Goal: Share content

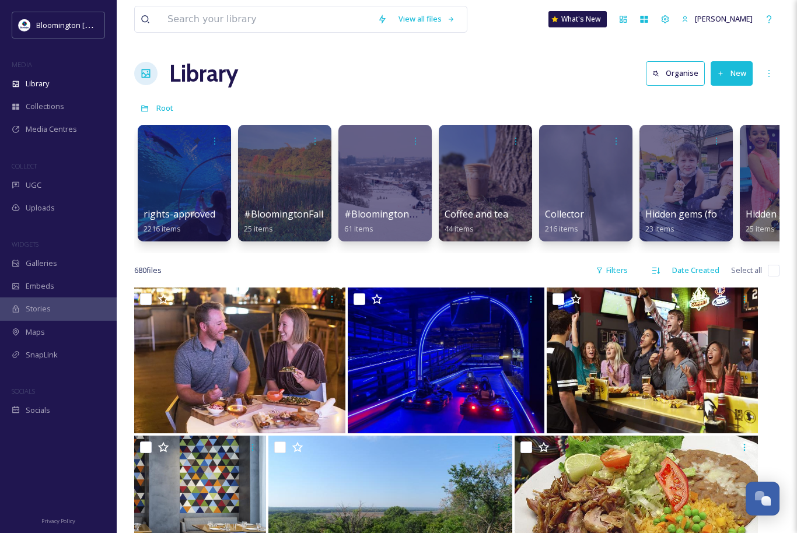
scroll to position [3065, 0]
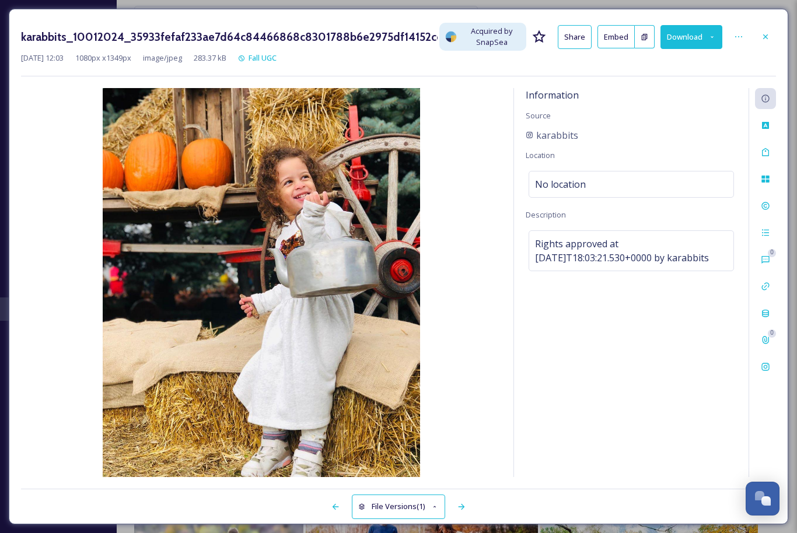
scroll to position [3065, 0]
click at [765, 37] on icon at bounding box center [765, 36] width 5 height 5
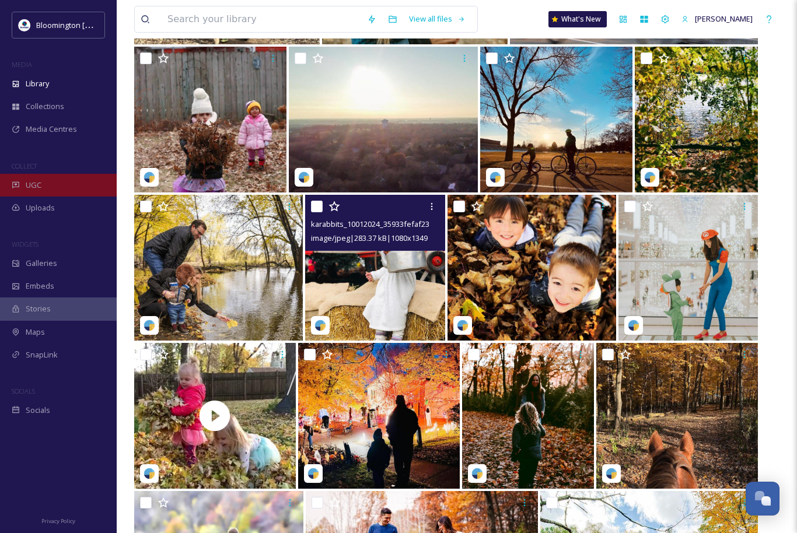
click at [56, 180] on div "UGC" at bounding box center [58, 185] width 117 height 23
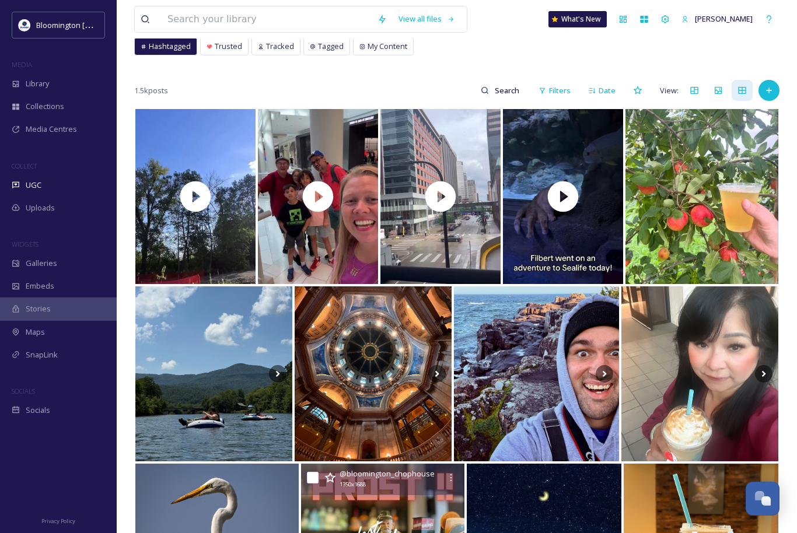
scroll to position [43, 0]
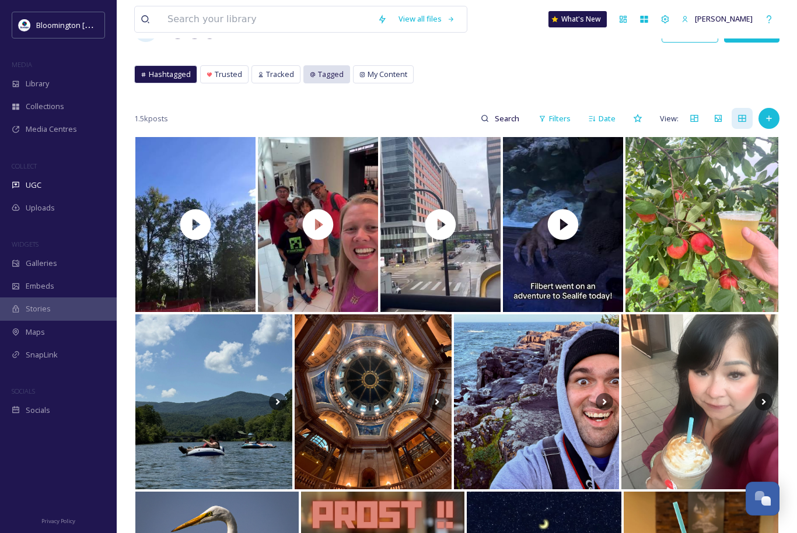
click at [318, 74] on span "Tagged" at bounding box center [331, 74] width 26 height 11
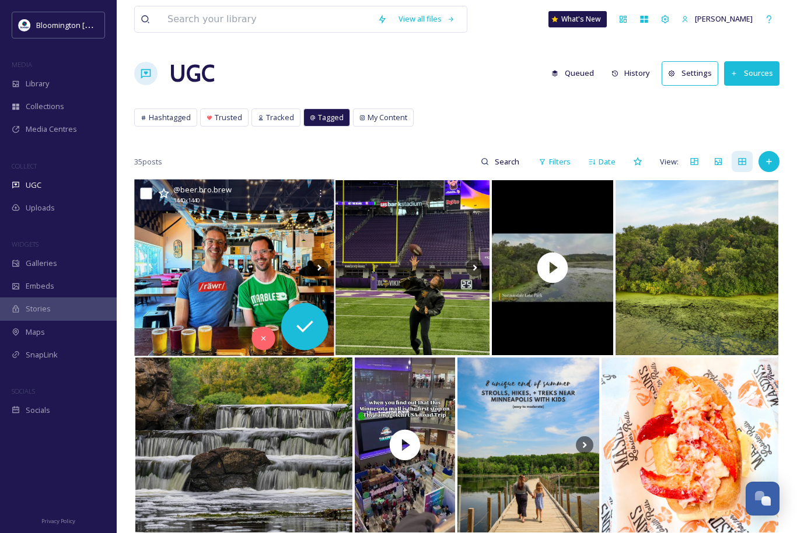
click at [249, 267] on img at bounding box center [234, 268] width 200 height 177
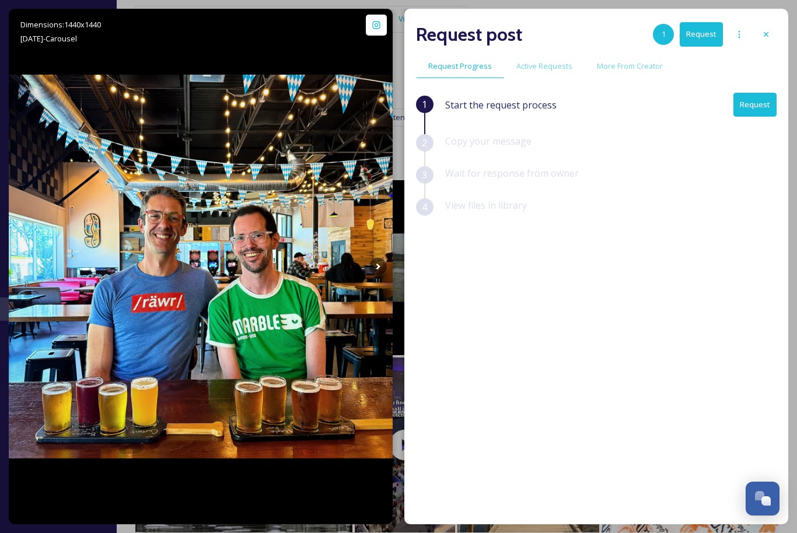
click at [749, 106] on button "Request" at bounding box center [754, 105] width 43 height 24
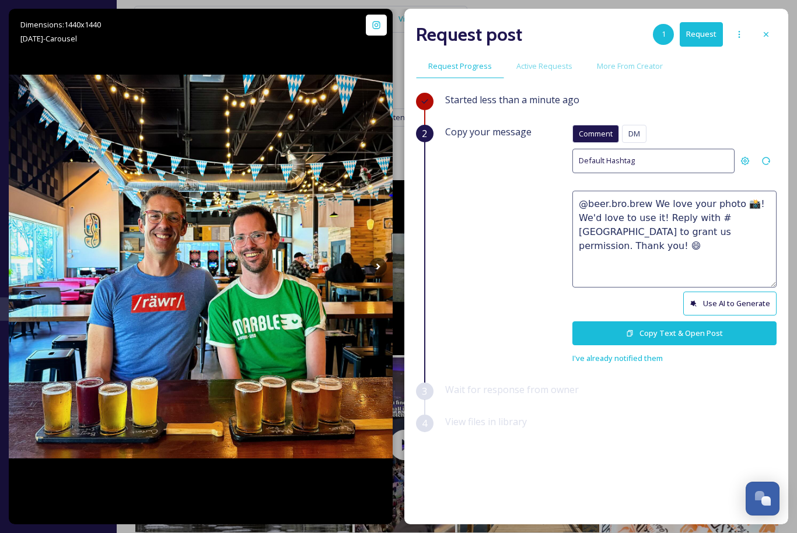
click at [734, 299] on button "Use AI to Generate" at bounding box center [729, 304] width 93 height 24
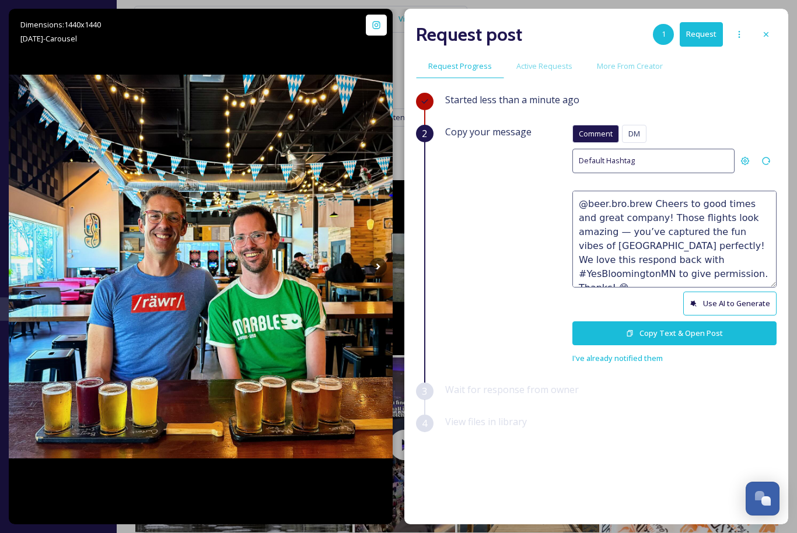
drag, startPoint x: 728, startPoint y: 246, endPoint x: 579, endPoint y: 231, distance: 150.0
click at [579, 231] on textarea "@beer.bro.brew Cheers to good times and great company! Those flights look amazi…" at bounding box center [674, 239] width 204 height 97
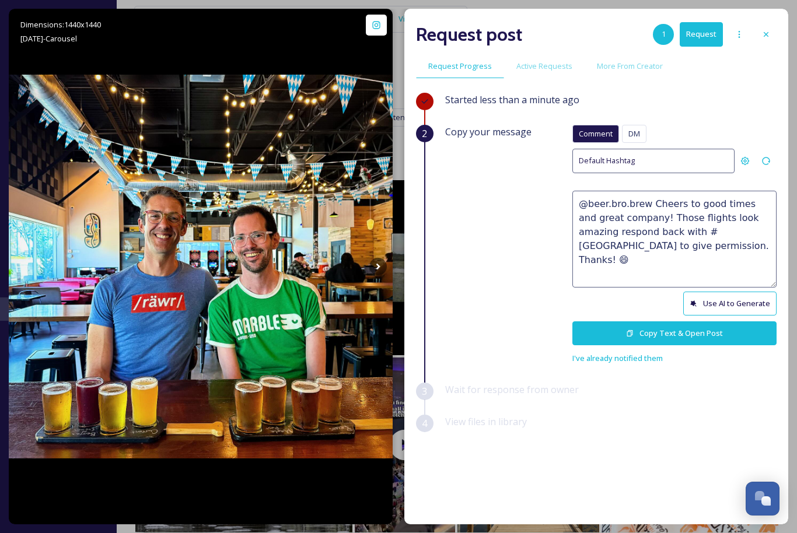
drag, startPoint x: 652, startPoint y: 216, endPoint x: 648, endPoint y: 204, distance: 12.4
click at [648, 204] on textarea "@beer.bro.brew Cheers to good times and great company! Those flights look amazi…" at bounding box center [674, 239] width 204 height 97
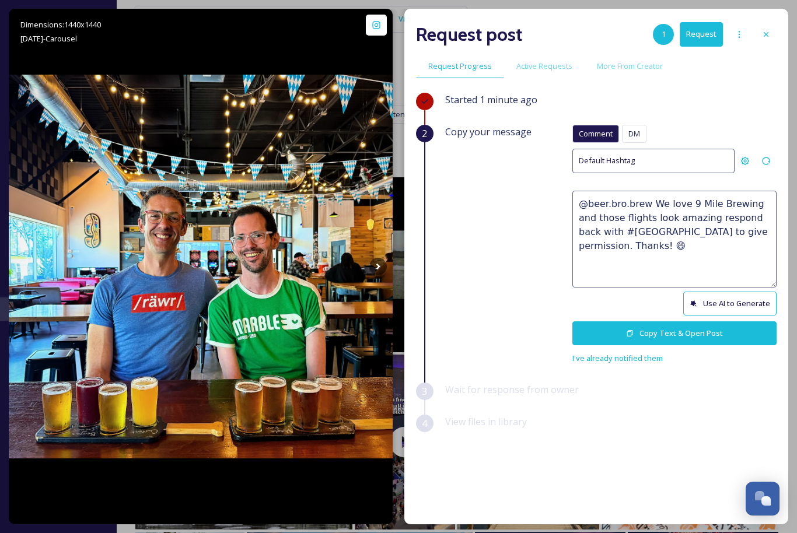
click at [688, 219] on textarea "@beer.bro.brew We love 9 Mile Brewing and those flights look amazing respond ba…" at bounding box center [674, 239] width 204 height 97
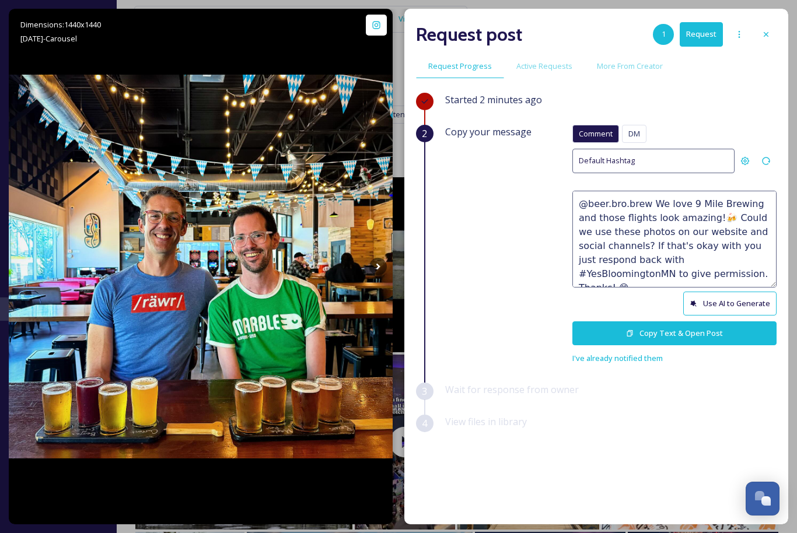
click at [698, 274] on textarea "@beer.bro.brew We love 9 Mile Brewing and those flights look amazing!🍻 Could we…" at bounding box center [674, 239] width 204 height 97
type textarea "@beer.bro.brew We love 9 Mile Brewing and those flights look amazing!🍻 Could we…"
click at [686, 334] on button "Copy Text & Open Post" at bounding box center [674, 333] width 204 height 24
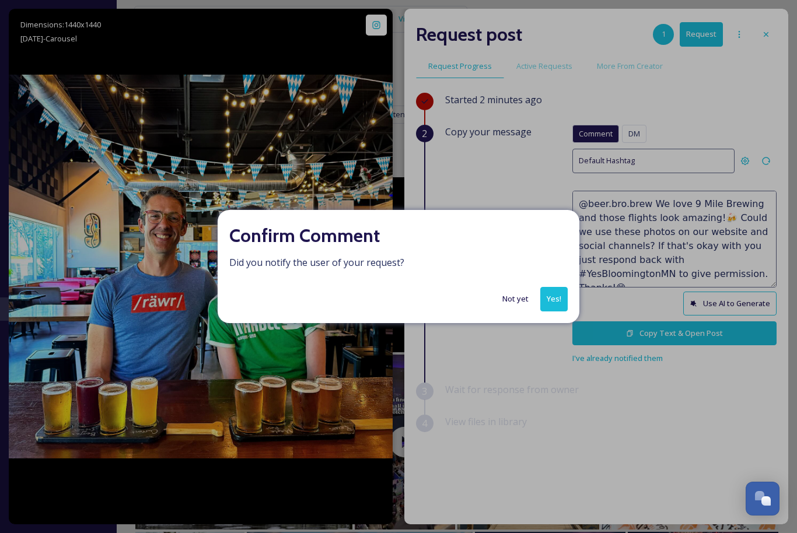
click at [554, 303] on button "Yes!" at bounding box center [553, 299] width 27 height 24
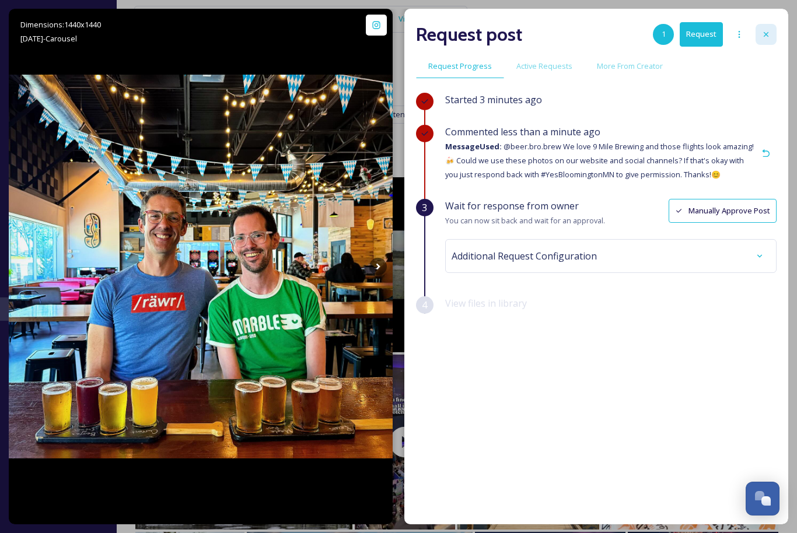
click at [763, 32] on icon at bounding box center [765, 34] width 9 height 9
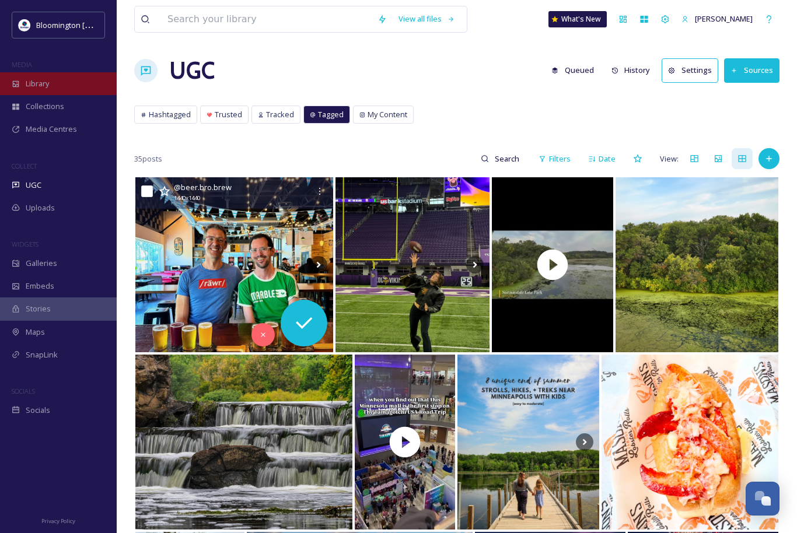
click at [76, 87] on div "Library" at bounding box center [58, 83] width 117 height 23
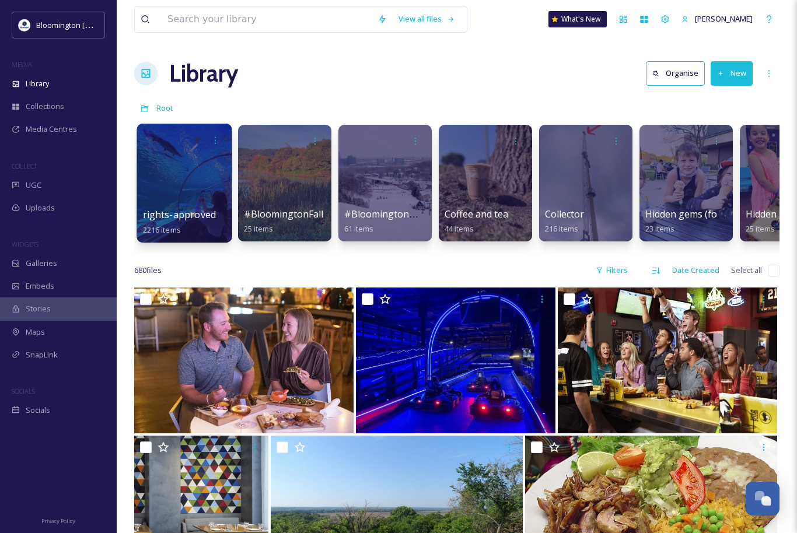
click at [185, 172] on div at bounding box center [184, 183] width 95 height 119
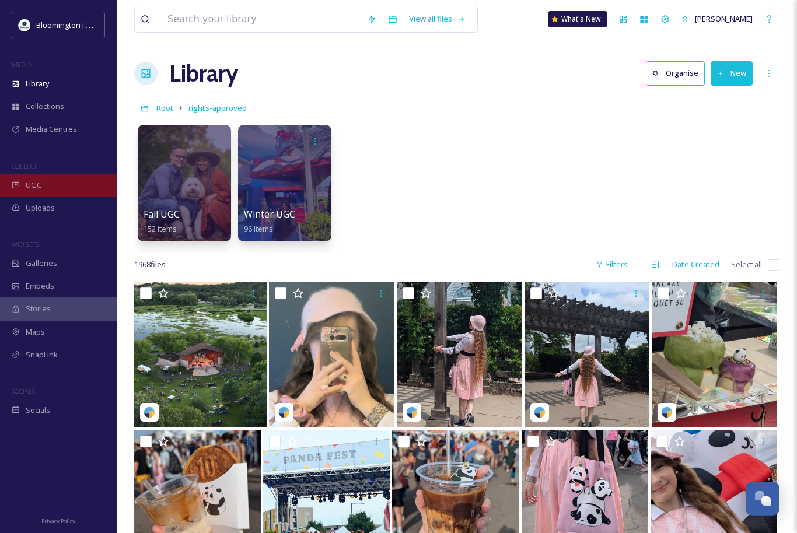
click at [43, 192] on div "UGC" at bounding box center [58, 185] width 117 height 23
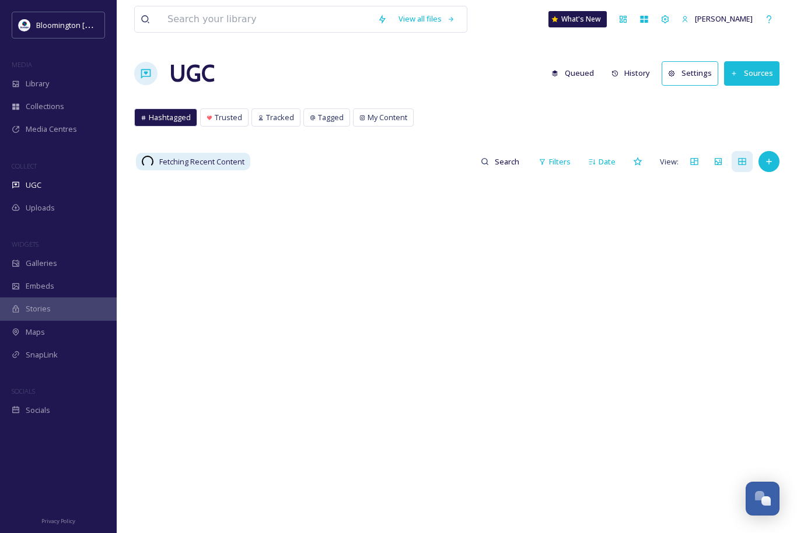
click at [635, 71] on button "History" at bounding box center [631, 73] width 51 height 23
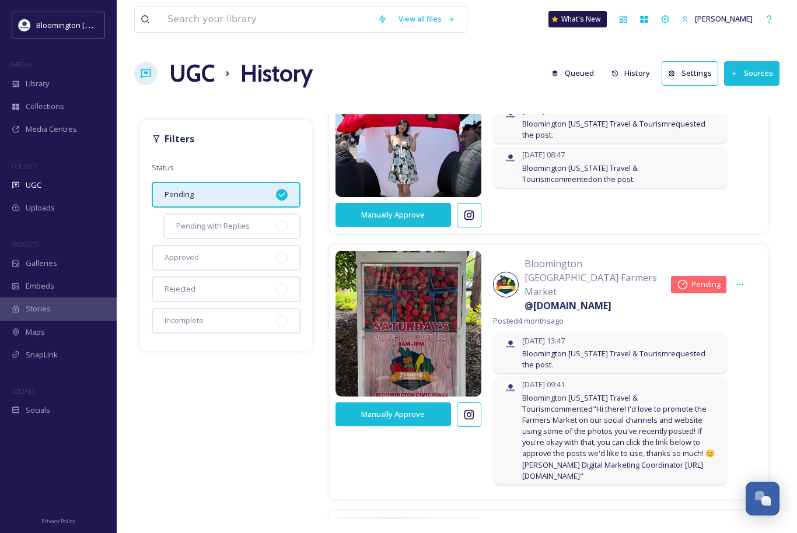
scroll to position [1051, 0]
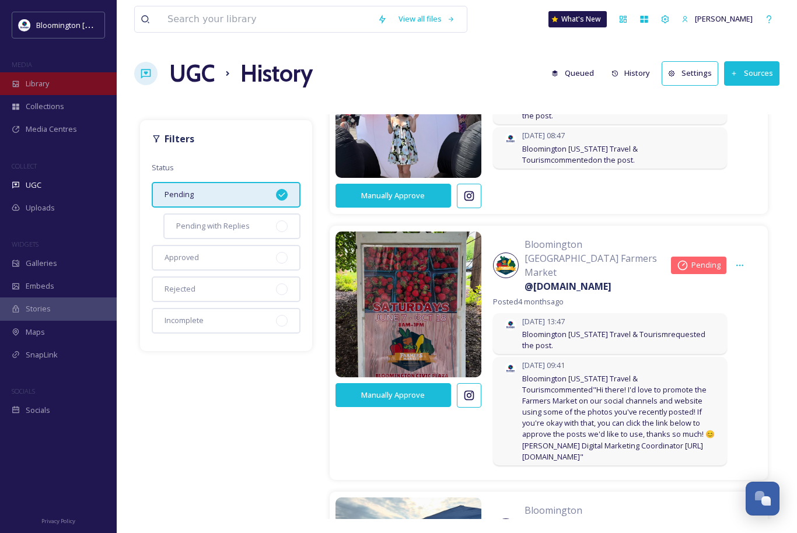
click at [78, 75] on div "Library" at bounding box center [58, 83] width 117 height 23
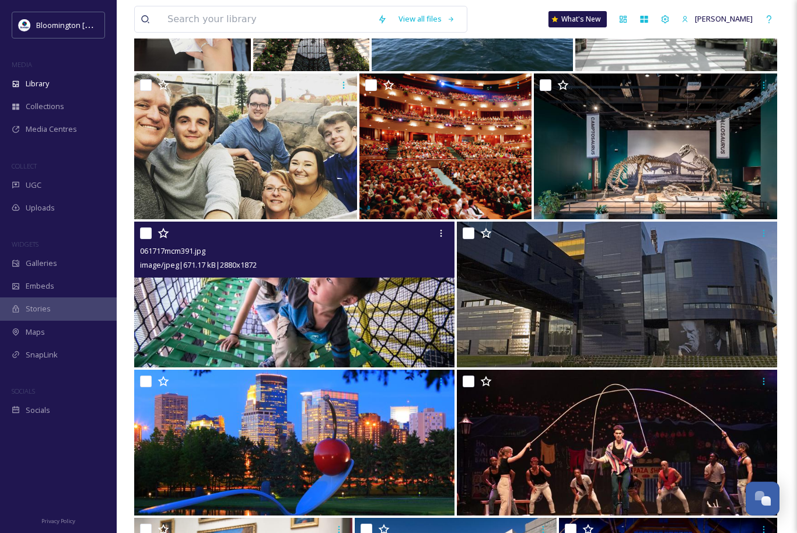
scroll to position [1462, 0]
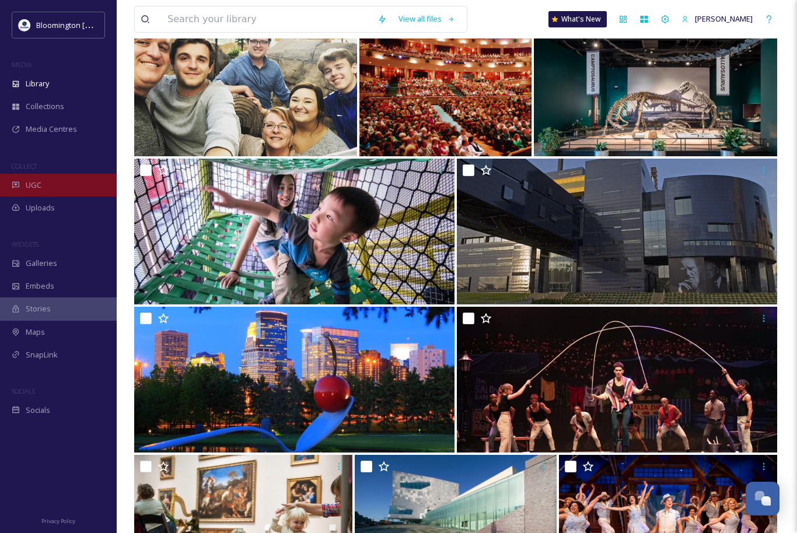
click at [48, 182] on div "UGC" at bounding box center [58, 185] width 117 height 23
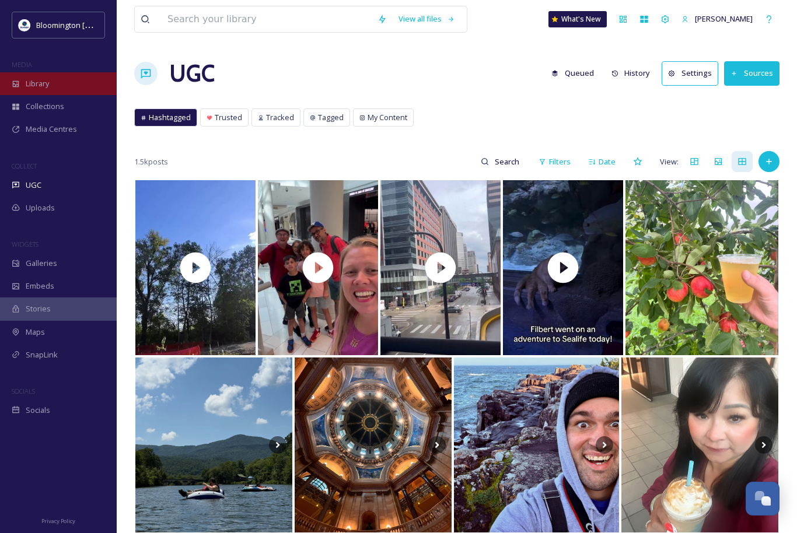
click at [47, 82] on span "Library" at bounding box center [37, 83] width 23 height 11
